Goal: Task Accomplishment & Management: Manage account settings

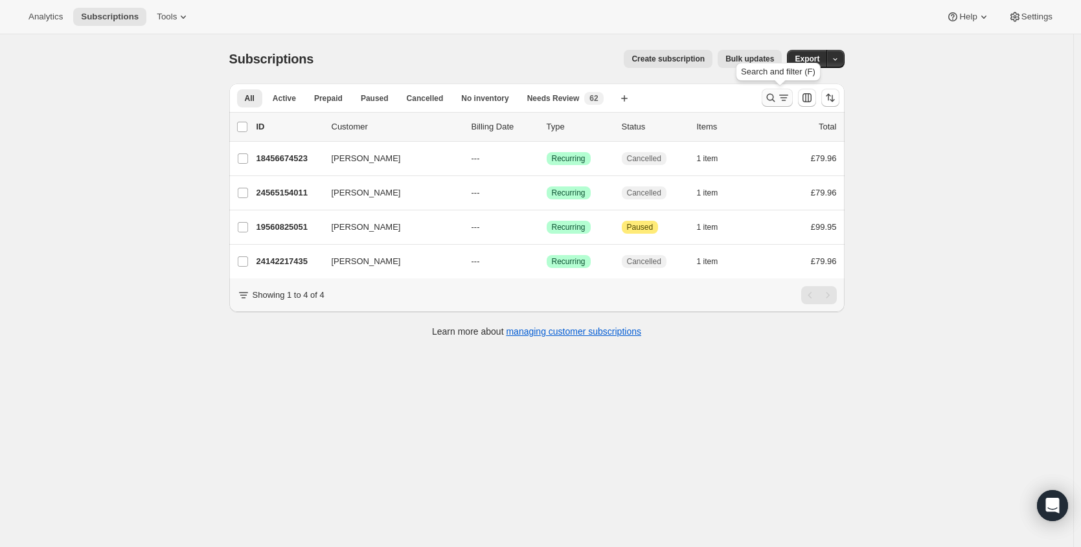
click at [774, 91] on icon "Search and filter results" at bounding box center [770, 97] width 13 height 13
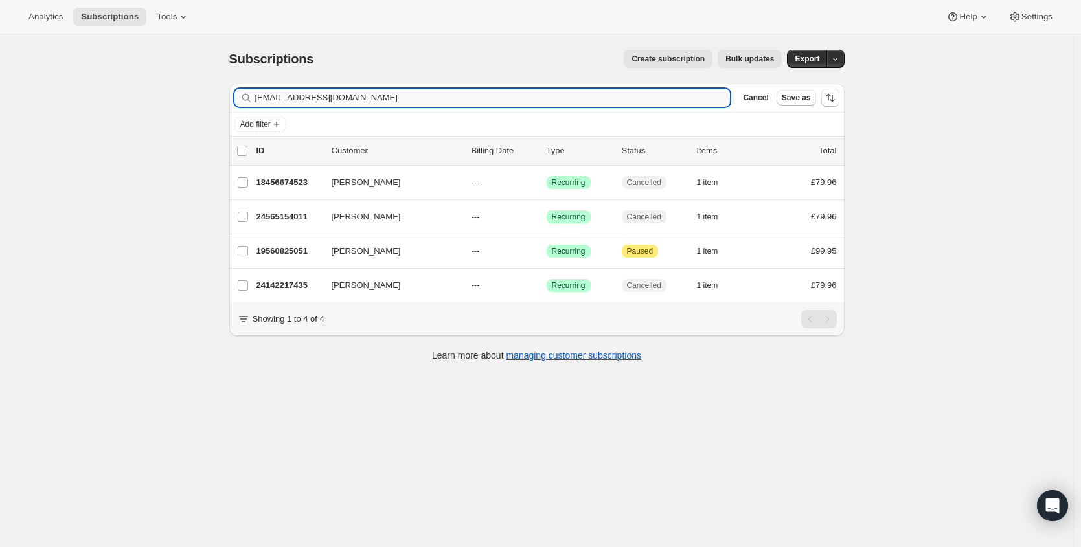
click at [480, 96] on input "[EMAIL_ADDRESS][DOMAIN_NAME]" at bounding box center [492, 98] width 475 height 18
type input "[EMAIL_ADDRESS][DOMAIN_NAME]"
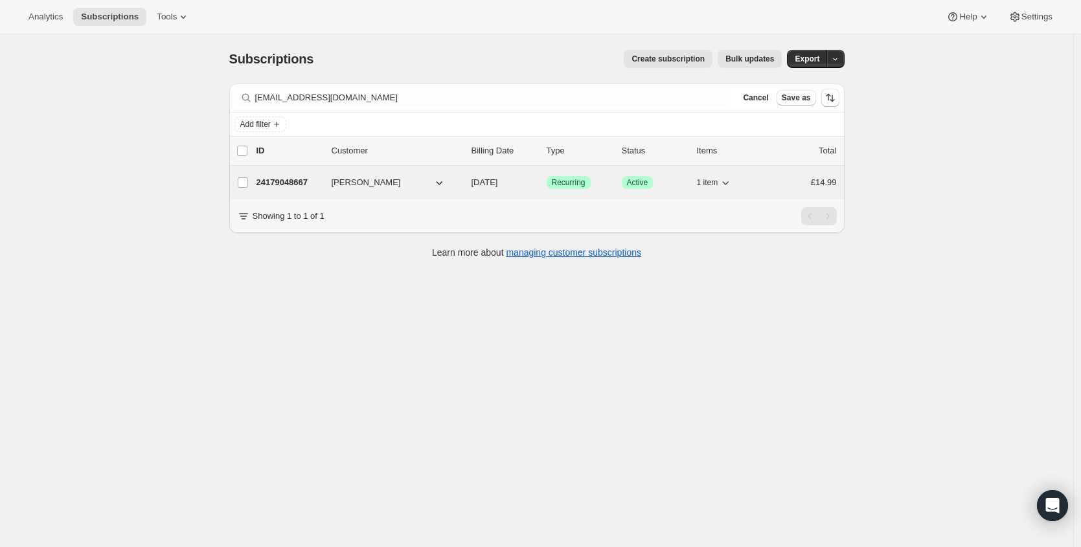
click at [287, 183] on p "24179048667" at bounding box center [288, 182] width 65 height 13
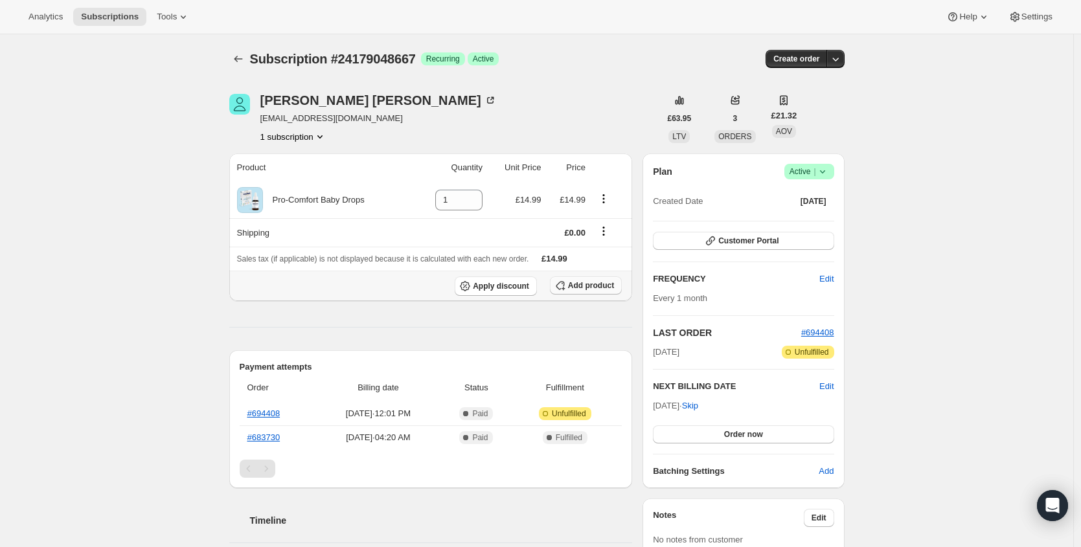
click at [595, 285] on span "Add product" at bounding box center [591, 285] width 46 height 10
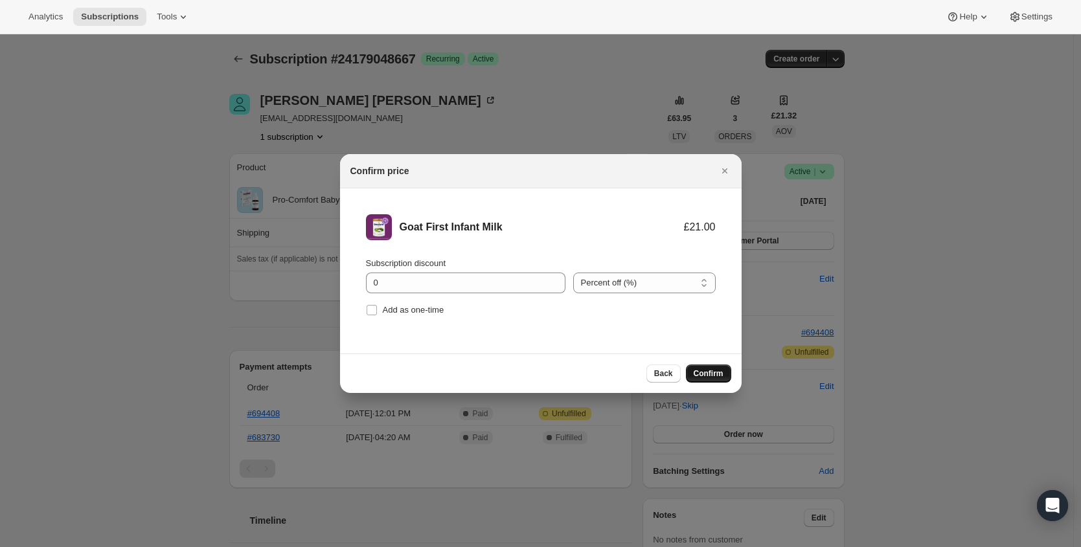
click at [714, 378] on span "Confirm" at bounding box center [708, 373] width 30 height 10
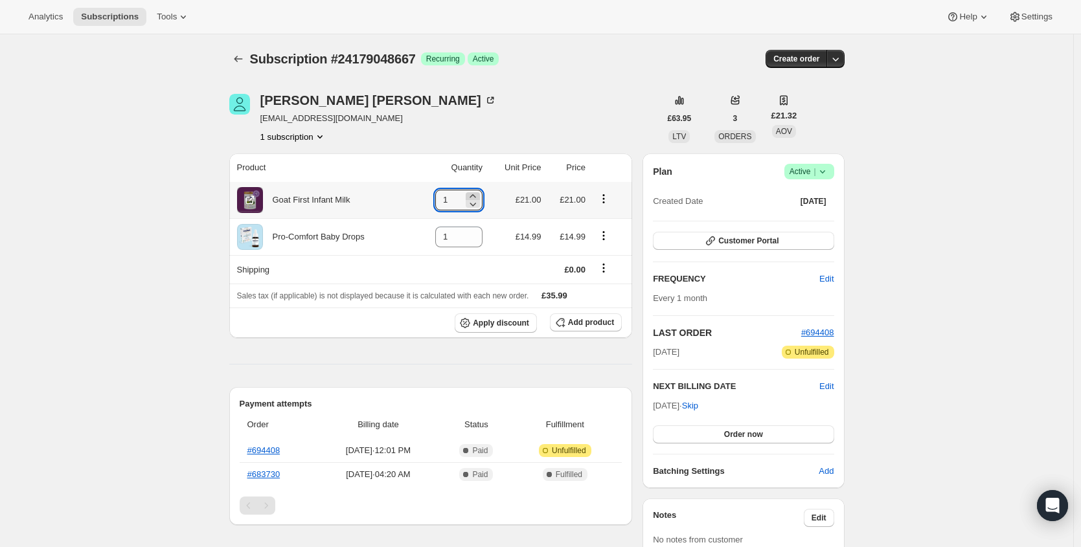
click at [475, 192] on icon at bounding box center [472, 196] width 13 height 13
type input "2"
click at [315, 201] on div "Goat First Infant Milk" at bounding box center [306, 200] width 87 height 13
click at [313, 201] on div "Goat First Infant Milk" at bounding box center [306, 200] width 87 height 13
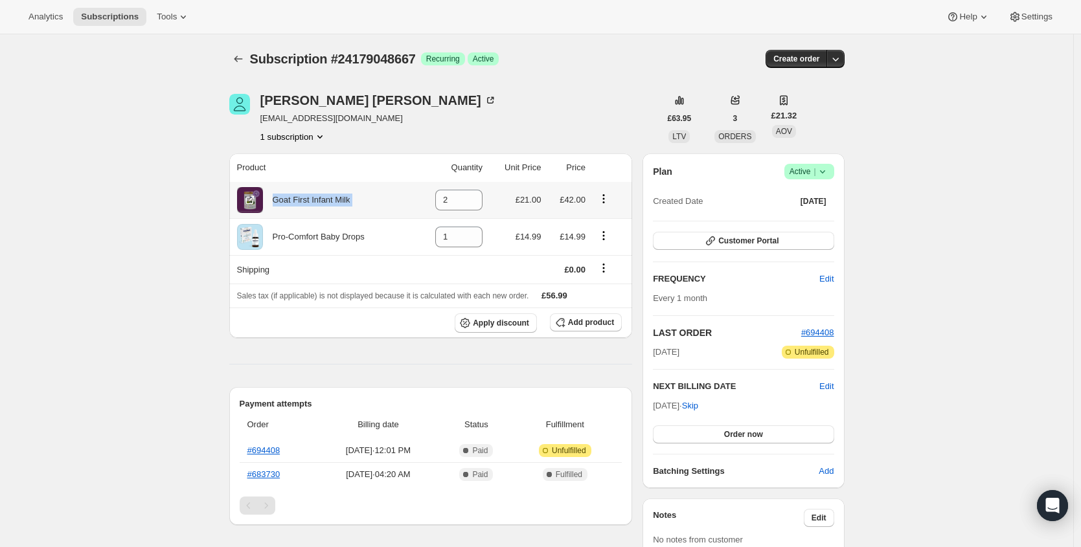
click at [313, 201] on div "Goat First Infant Milk" at bounding box center [306, 200] width 87 height 13
copy div "Goat First Infant Milk"
click at [353, 239] on div "Pro-Comfort Baby Drops" at bounding box center [314, 237] width 102 height 13
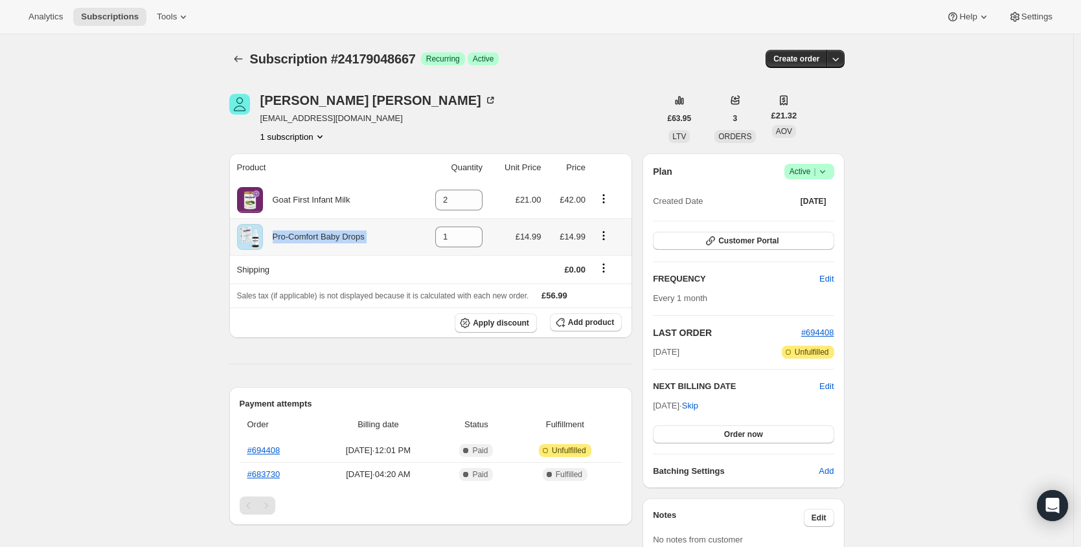
copy div "Pro-Comfort Baby Drops"
click at [770, 436] on button "Order now" at bounding box center [743, 434] width 181 height 18
click at [772, 434] on span "Click to confirm" at bounding box center [743, 434] width 59 height 10
click at [775, 238] on span "Customer Portal" at bounding box center [748, 241] width 60 height 10
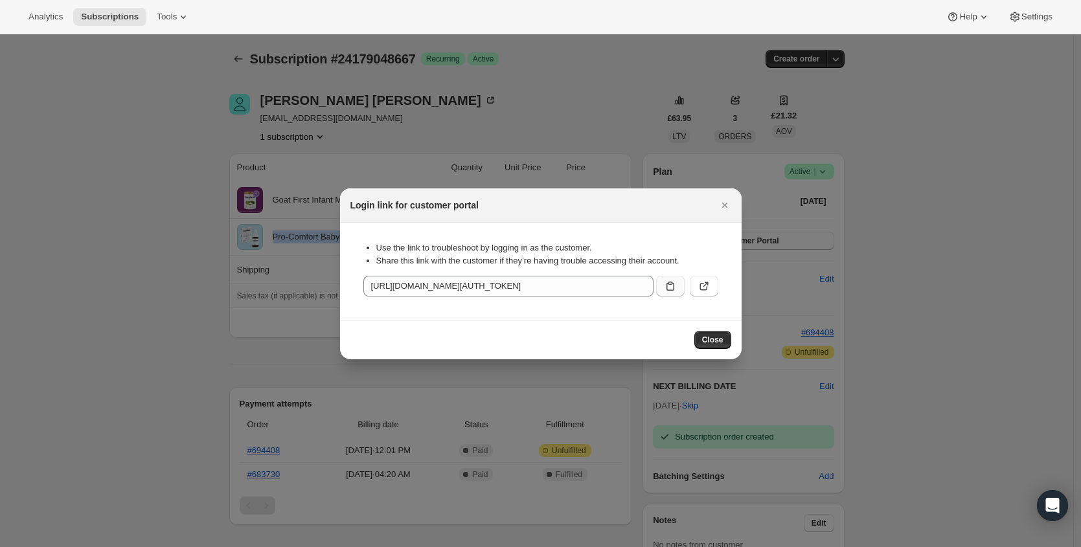
click at [665, 293] on button ":r1ub:" at bounding box center [670, 286] width 28 height 21
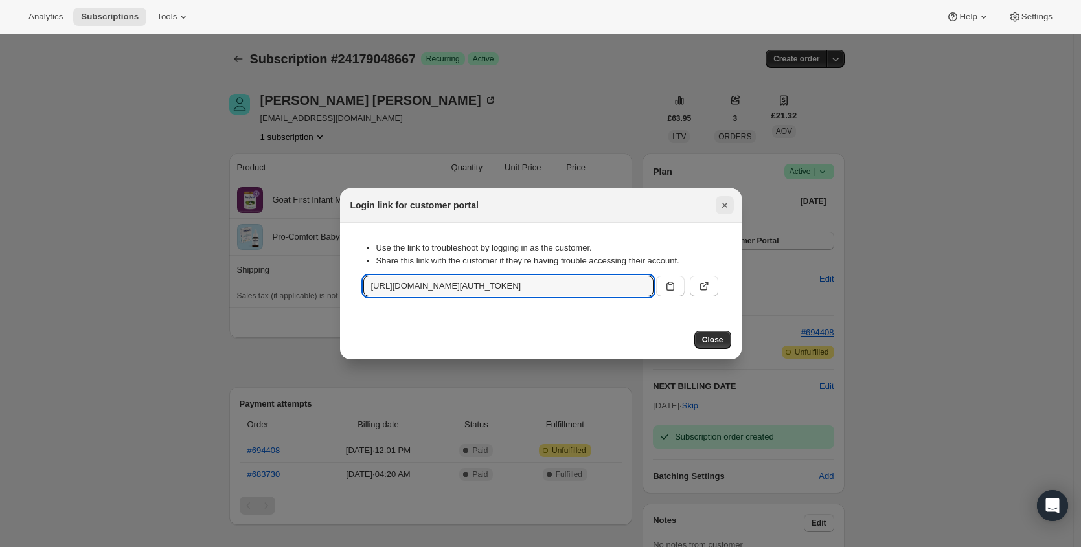
click at [731, 207] on button "Close" at bounding box center [725, 205] width 18 height 18
